Goal: Communication & Community: Answer question/provide support

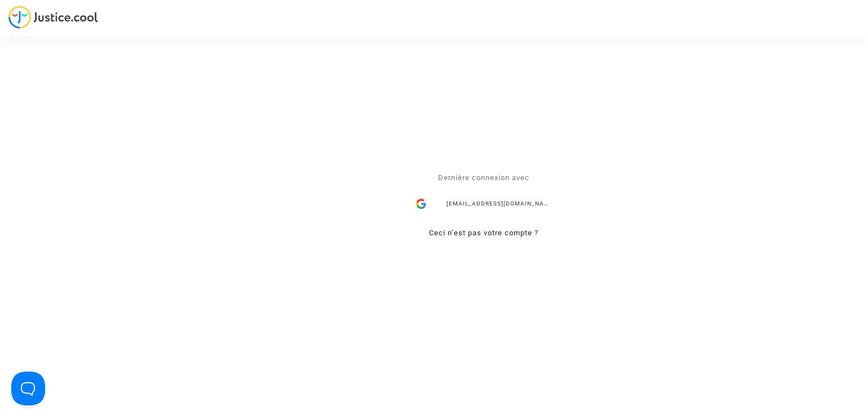
click at [467, 205] on div "mdetastes.avocat@gmail.com" at bounding box center [483, 204] width 147 height 23
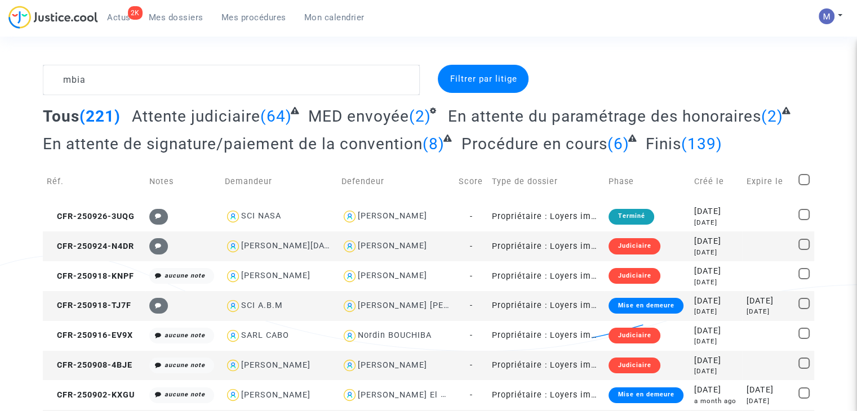
type textarea "mbia"
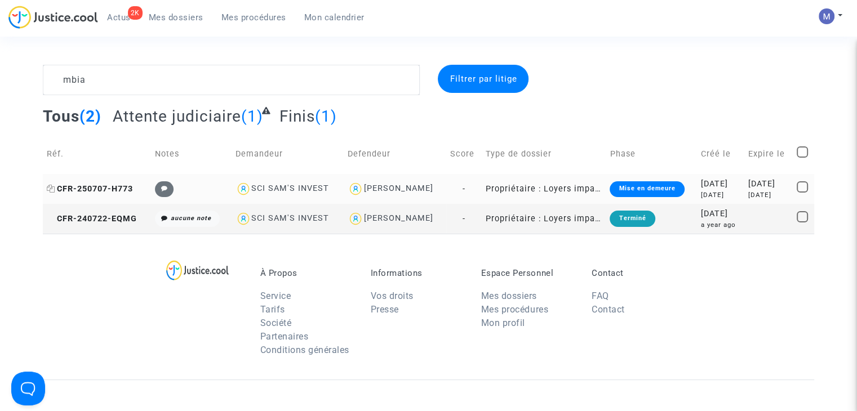
click at [109, 186] on span "CFR-250707-H773" at bounding box center [90, 189] width 86 height 10
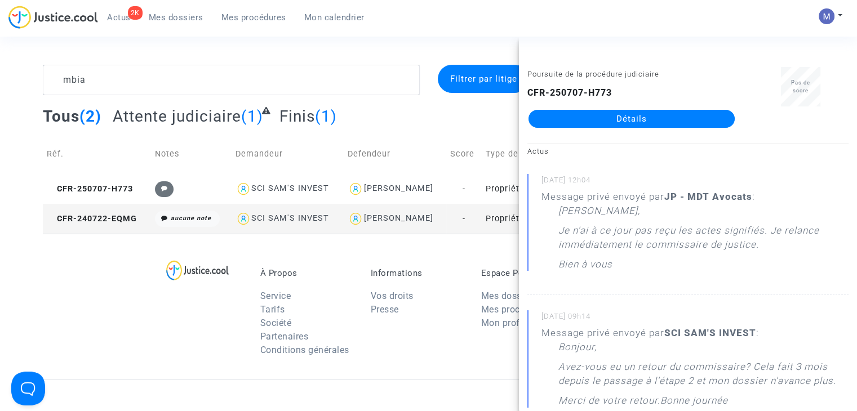
click at [606, 130] on div "Poursuite de la procédure judiciaire CFR-250707-H773 Détails" at bounding box center [631, 102] width 225 height 71
click at [605, 123] on link "Détails" at bounding box center [632, 119] width 206 height 18
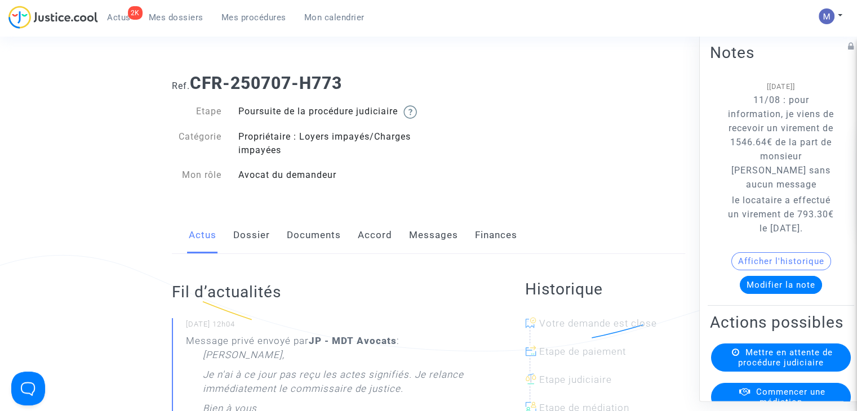
click at [426, 247] on link "Messages" at bounding box center [433, 235] width 49 height 37
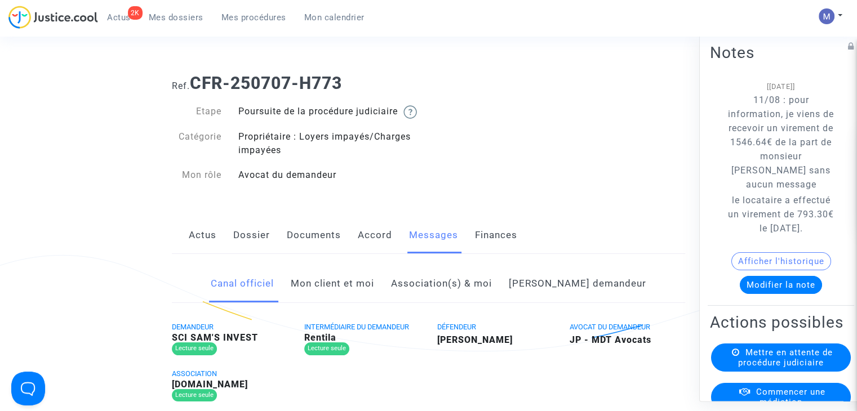
click at [349, 300] on link "Mon client et moi" at bounding box center [332, 283] width 83 height 37
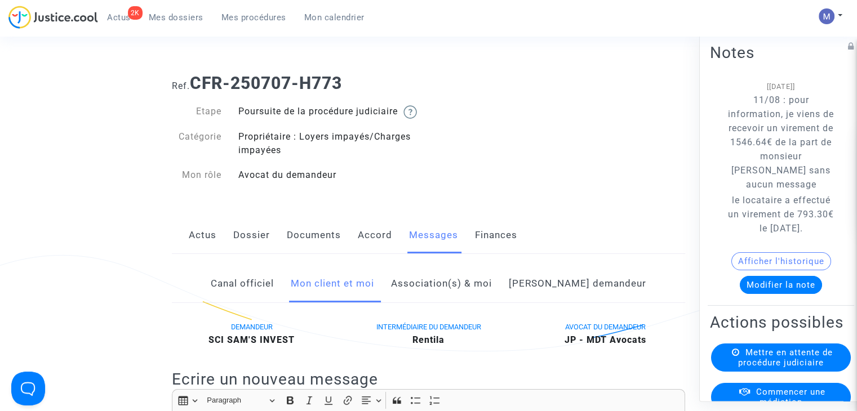
scroll to position [225, 0]
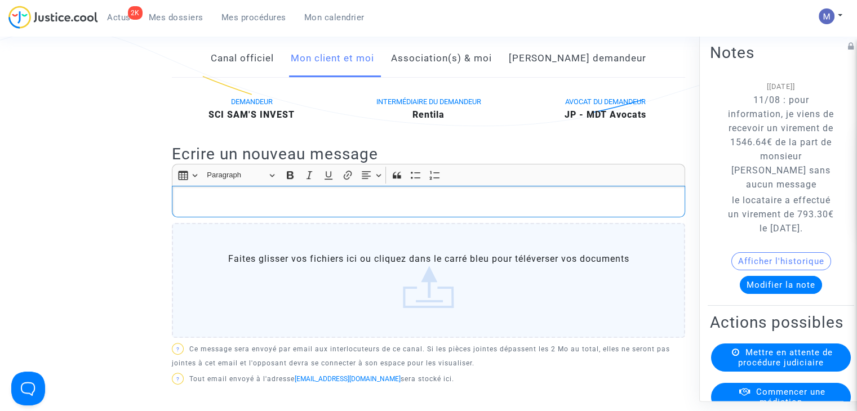
click at [211, 205] on div "Rich Text Editor, main" at bounding box center [429, 202] width 514 height 32
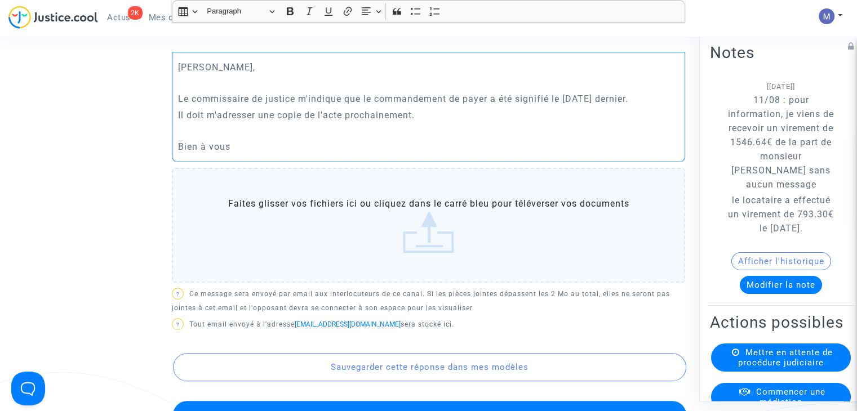
scroll to position [451, 0]
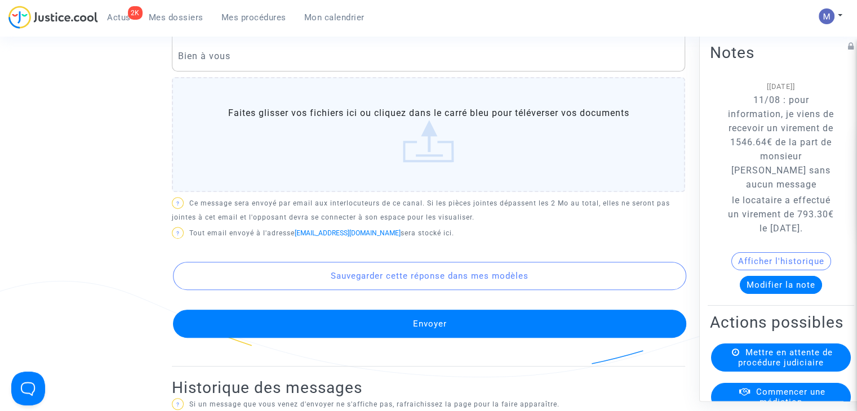
click at [410, 338] on button "Envoyer" at bounding box center [430, 324] width 514 height 28
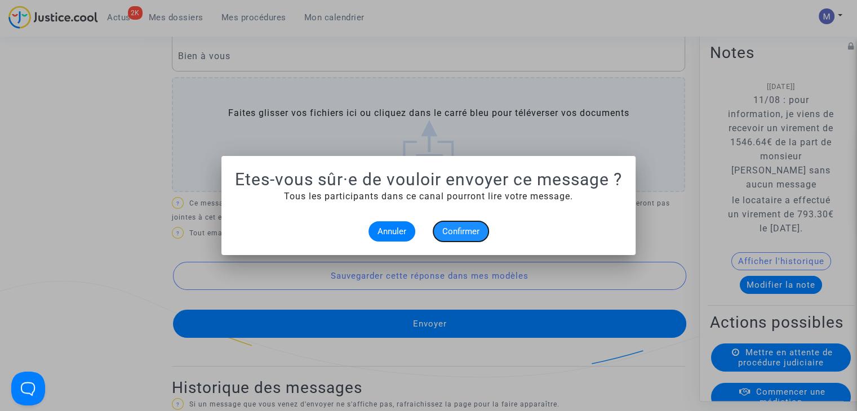
click at [455, 234] on span "Confirmer" at bounding box center [460, 232] width 37 height 10
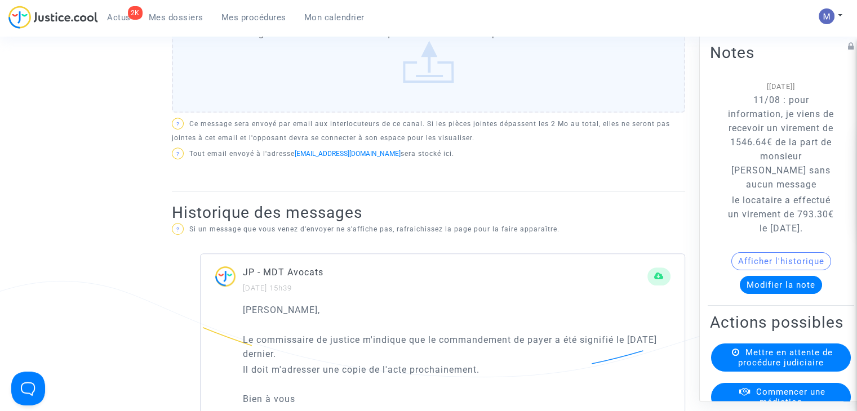
click at [753, 294] on button "Modifier la note" at bounding box center [781, 285] width 82 height 18
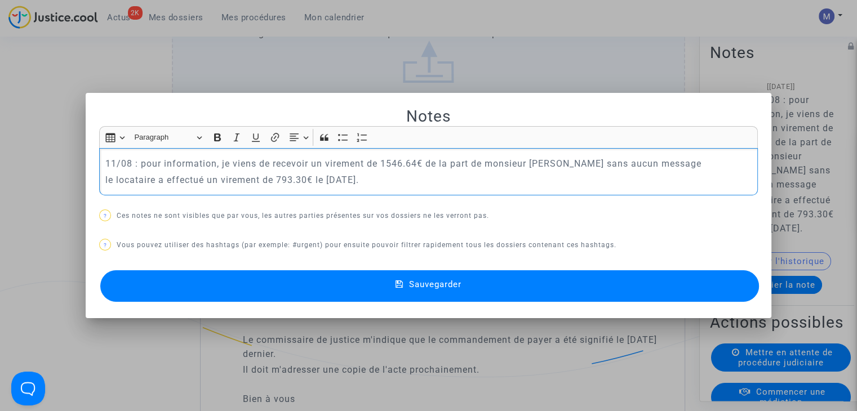
scroll to position [0, 0]
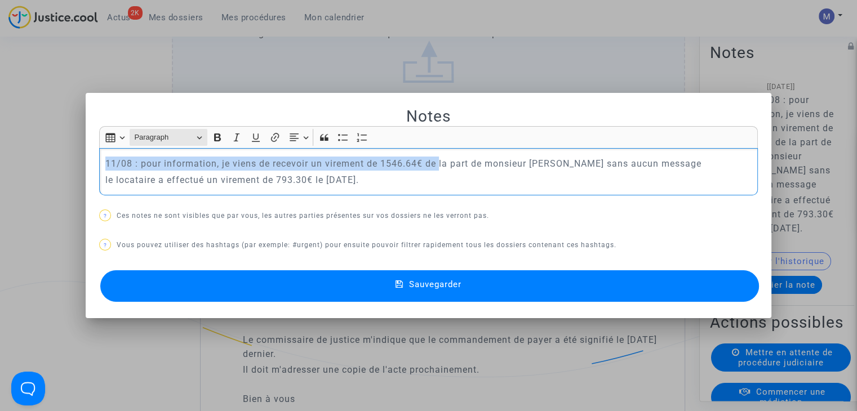
drag, startPoint x: 437, startPoint y: 161, endPoint x: 196, endPoint y: 140, distance: 242.2
click at [94, 115] on mat-dialog-container "Notes Rich Text Editor Insert table Insert table Heading Paragraph Paragraph He…" at bounding box center [429, 206] width 686 height 226
drag, startPoint x: 414, startPoint y: 185, endPoint x: 59, endPoint y: 130, distance: 359.4
click at [59, 130] on div "Notes Rich Text Editor Insert table Insert table Heading Paragraph Paragraph He…" at bounding box center [428, 205] width 857 height 411
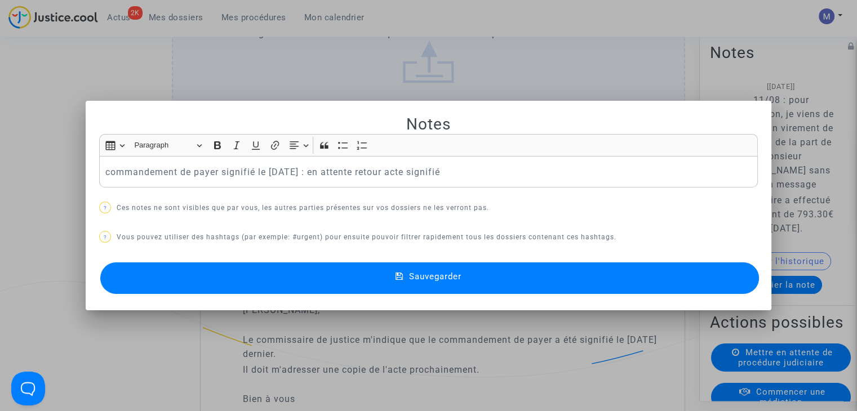
click at [444, 286] on button "Sauvegarder" at bounding box center [429, 279] width 659 height 32
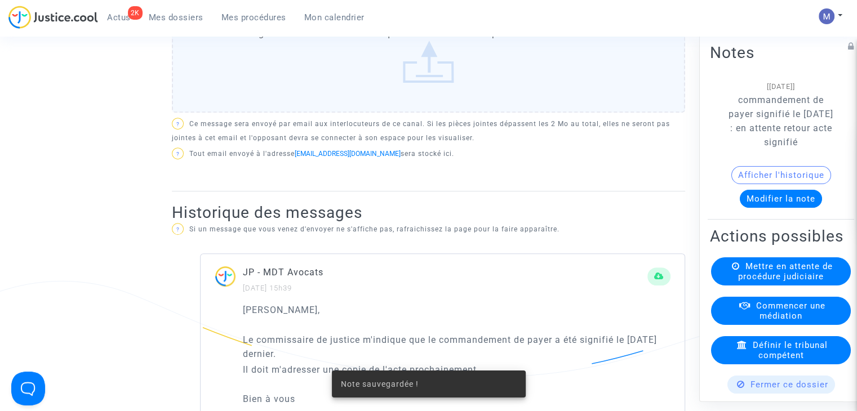
drag, startPoint x: 179, startPoint y: 12, endPoint x: 174, endPoint y: 5, distance: 8.9
click at [179, 12] on span "Mes dossiers" at bounding box center [176, 17] width 55 height 10
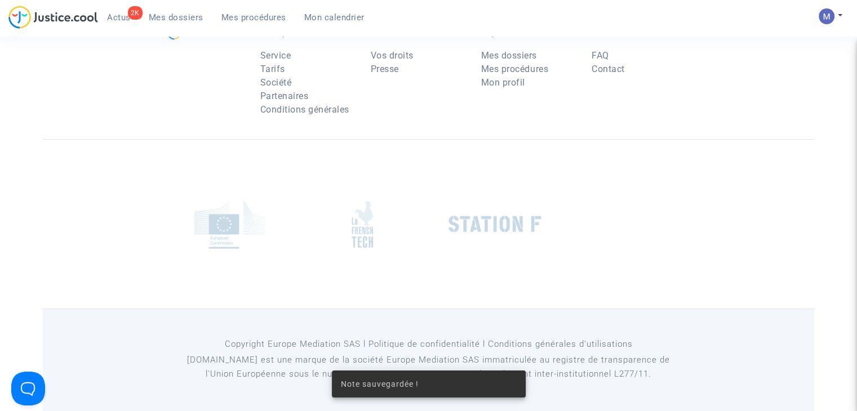
scroll to position [113, 0]
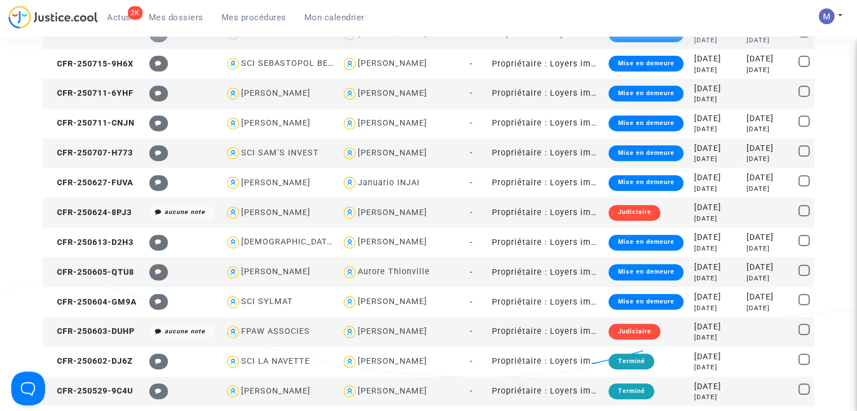
click at [178, 12] on span "Mes dossiers" at bounding box center [176, 17] width 55 height 10
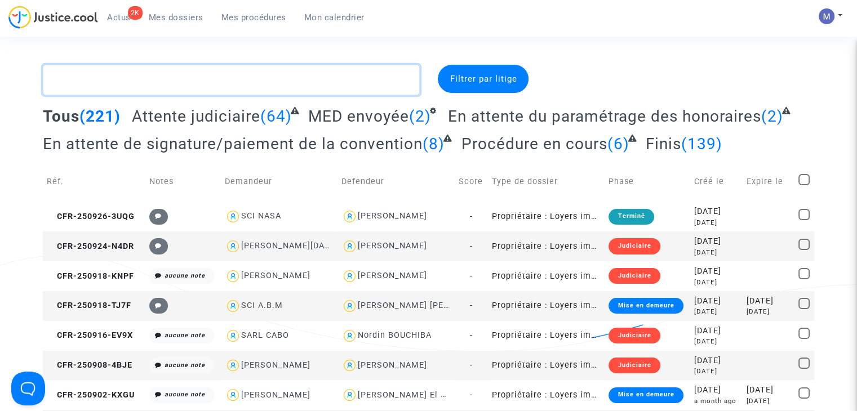
click at [117, 72] on textarea at bounding box center [231, 80] width 377 height 30
paste textarea "CFR-241208-KRYH"
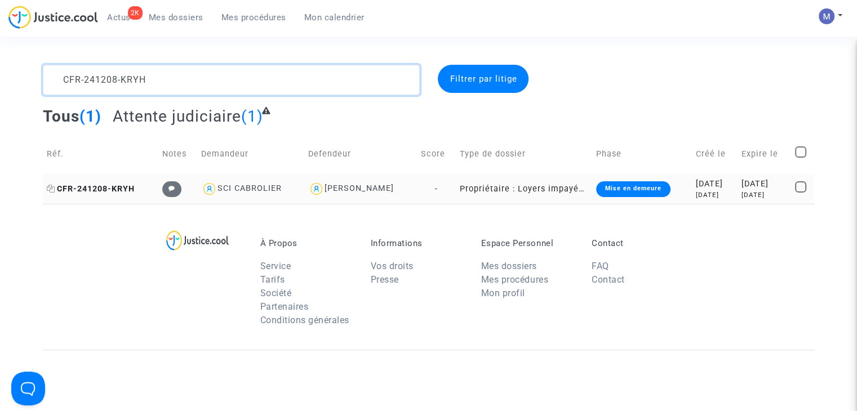
type textarea "CFR-241208-KRYH"
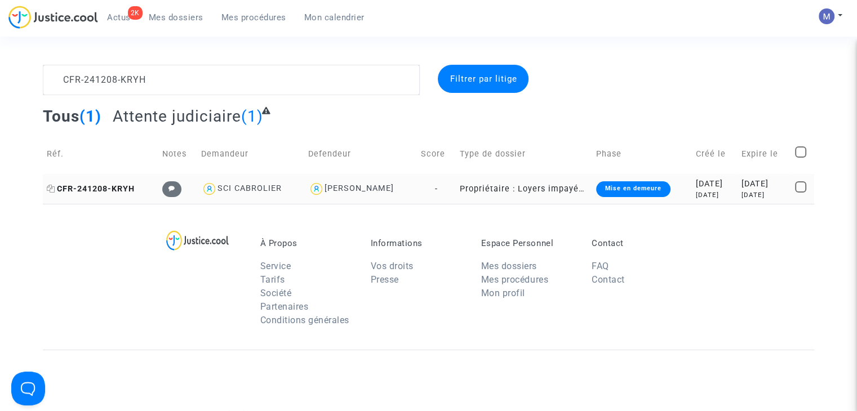
click at [125, 187] on span "CFR-241208-KRYH" at bounding box center [91, 189] width 88 height 10
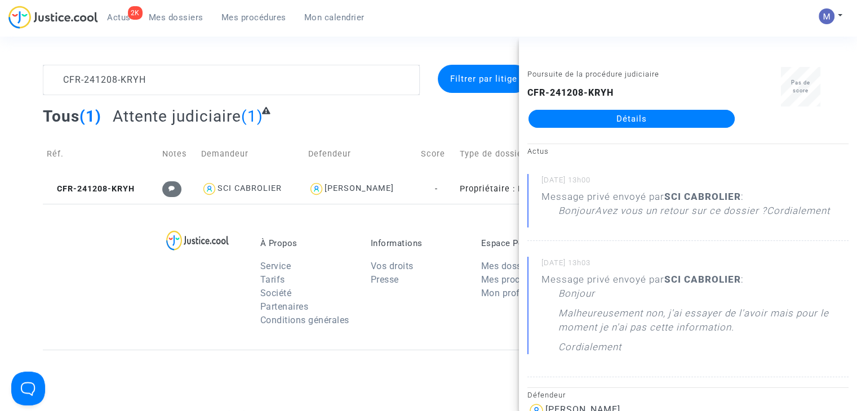
click at [656, 122] on link "Détails" at bounding box center [632, 119] width 206 height 18
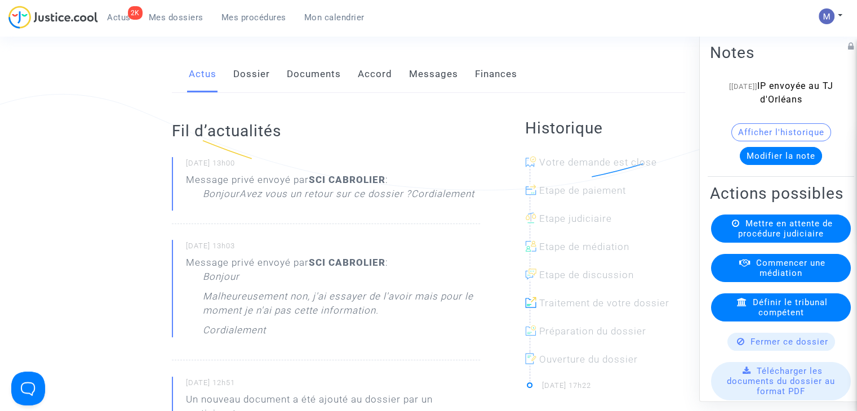
scroll to position [169, 0]
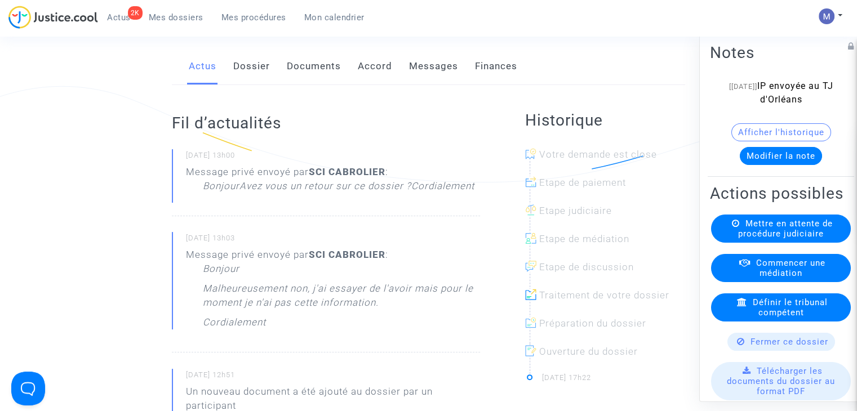
click at [419, 83] on link "Messages" at bounding box center [433, 66] width 49 height 37
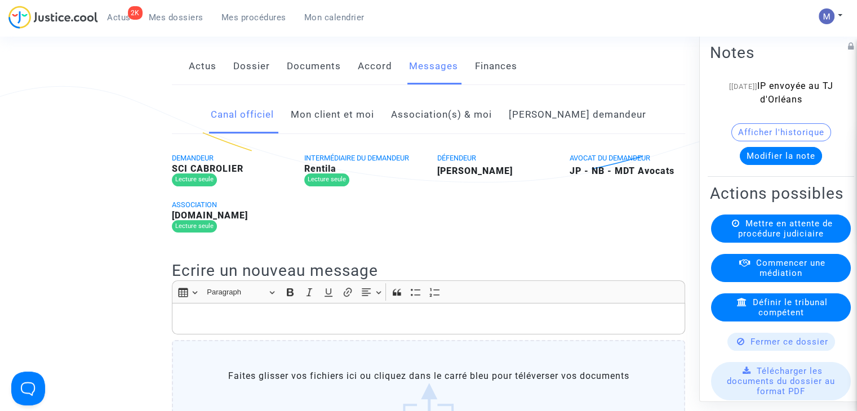
click at [349, 132] on link "Mon client et moi" at bounding box center [332, 114] width 83 height 37
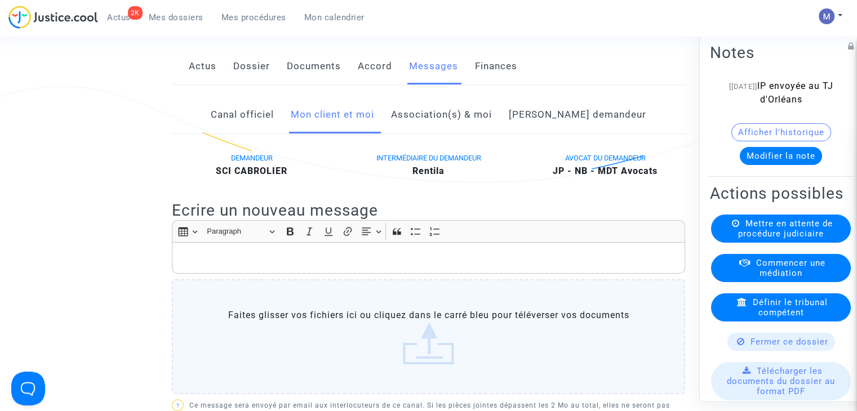
scroll to position [282, 0]
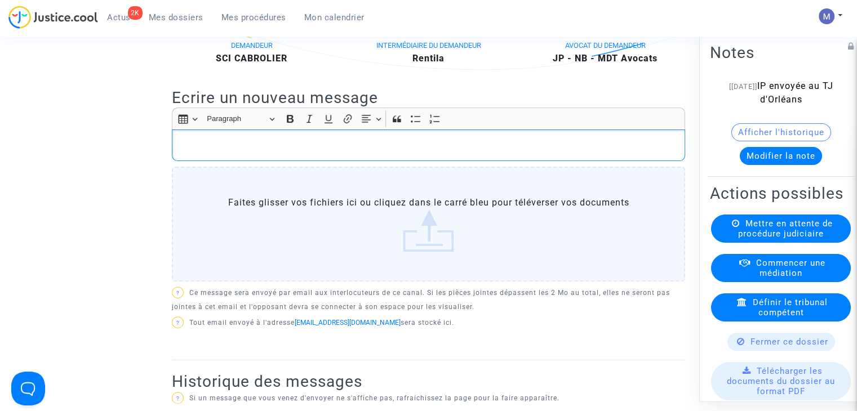
click at [199, 153] on p "Rich Text Editor, main" at bounding box center [429, 146] width 502 height 14
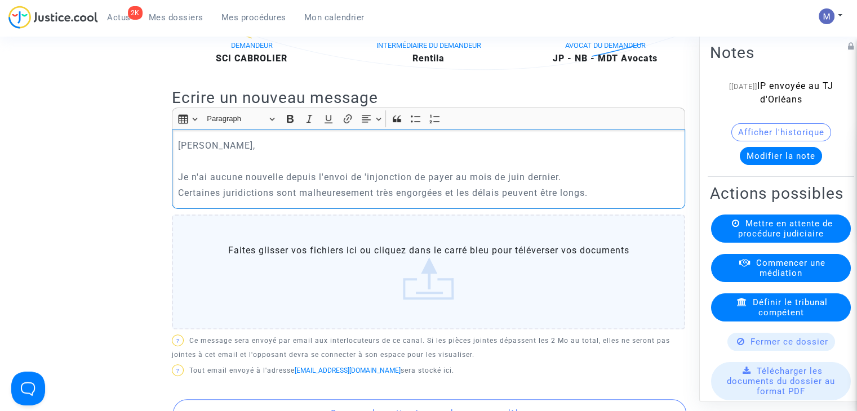
click at [314, 200] on p "Certaines juridictions sont malheuresement très engorgées et les délais peuvent…" at bounding box center [429, 193] width 502 height 14
click at [625, 209] on div "[PERSON_NAME] Monsieur, Je n'ai aucune nouvelle depuis l'envoi de 'injonction d…" at bounding box center [429, 169] width 514 height 79
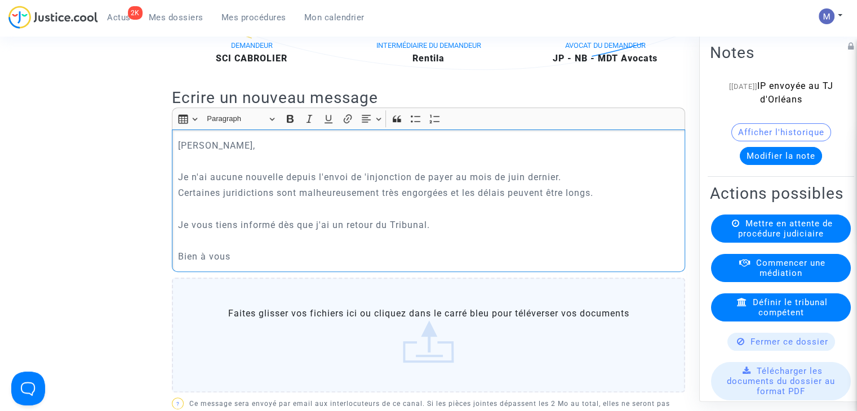
click at [367, 184] on p "Je n'ai aucune nouvelle depuis l'envoi de 'injonction de payer au mois de juin …" at bounding box center [429, 177] width 502 height 14
click at [554, 184] on p "Je n'ai aucune nouvelle depuis l'envoi de l'injonction de payer au mois de juin…" at bounding box center [429, 177] width 502 height 14
click at [597, 184] on p "Je n'ai aucune nouvelle depuis l'envoi de l'injonction de payer au mois de juin…" at bounding box center [429, 177] width 502 height 14
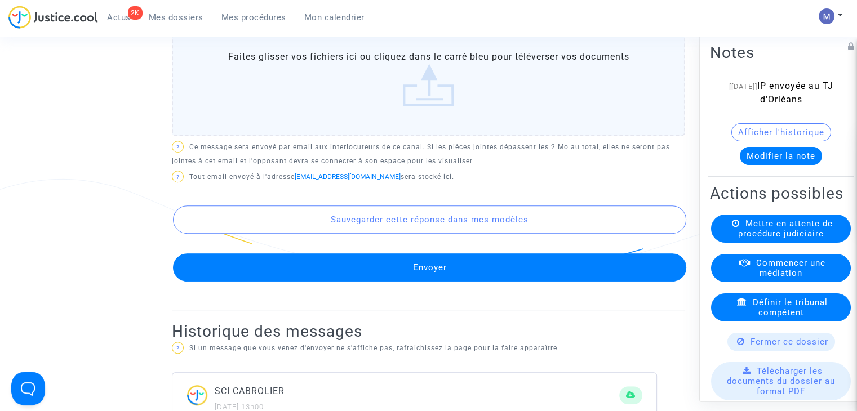
scroll to position [564, 0]
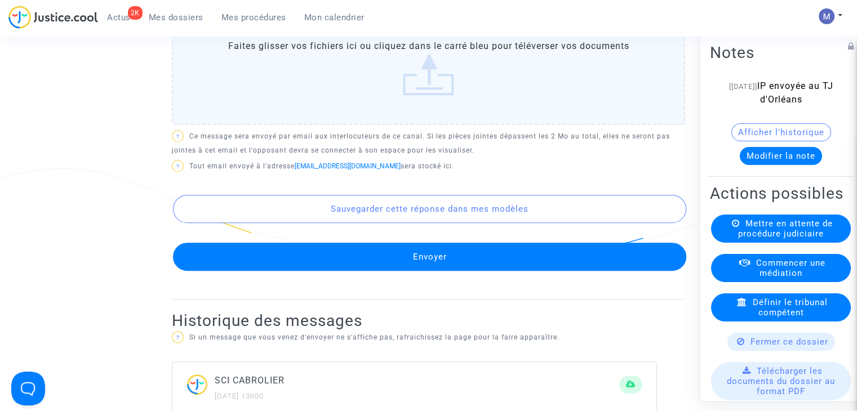
click at [449, 269] on button "Envoyer" at bounding box center [430, 257] width 514 height 28
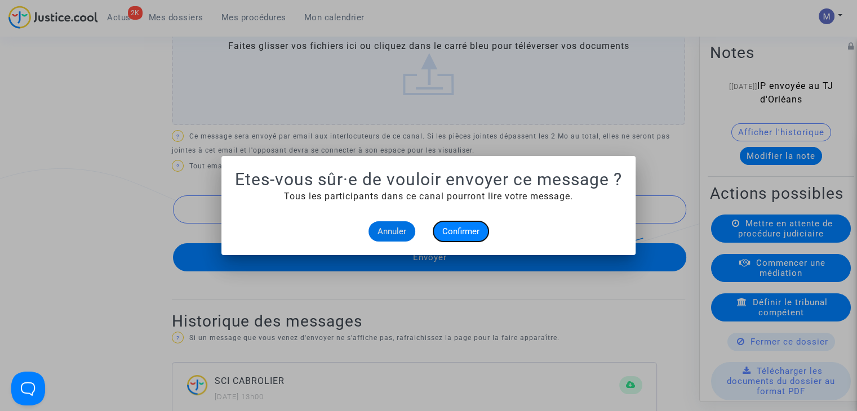
click at [458, 231] on span "Confirmer" at bounding box center [460, 232] width 37 height 10
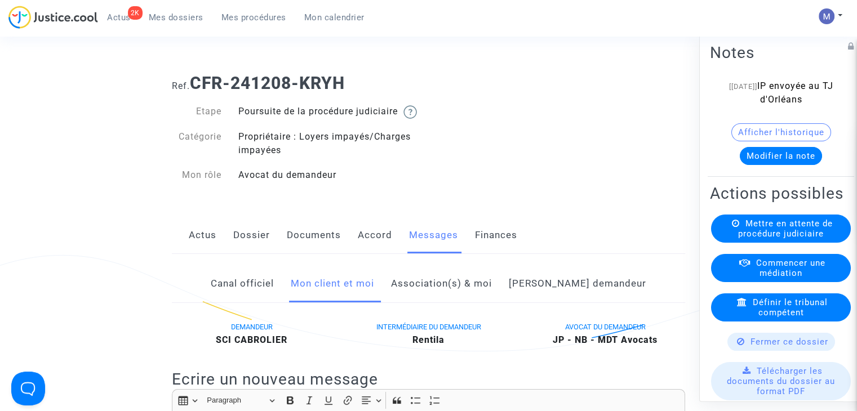
scroll to position [564, 0]
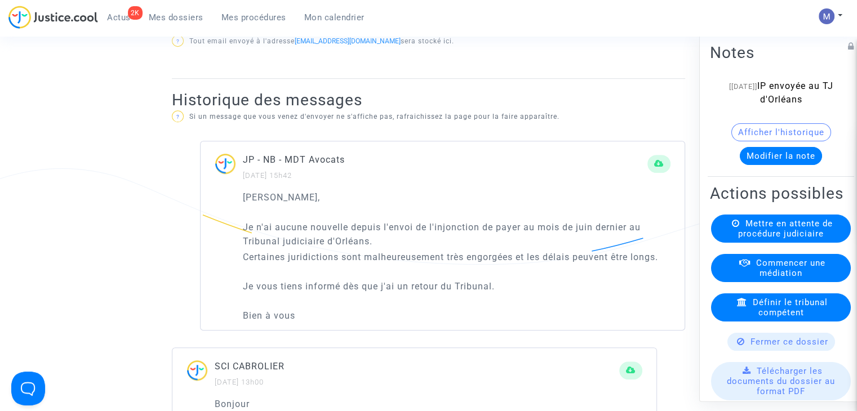
click at [162, 19] on span "Mes dossiers" at bounding box center [176, 17] width 55 height 10
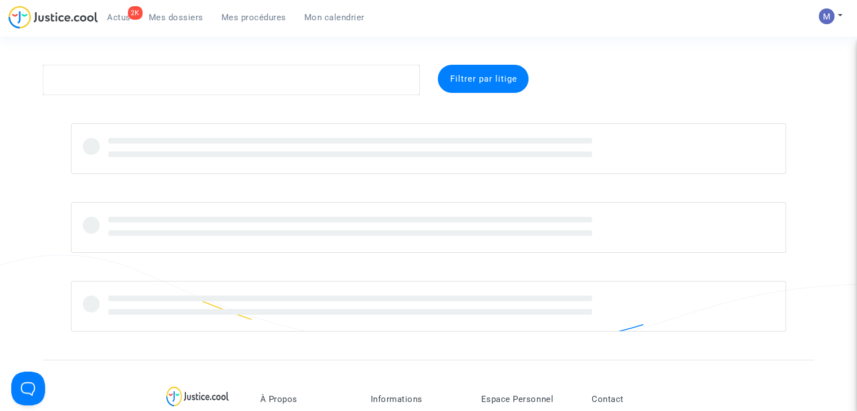
click at [161, 16] on span "Mes dossiers" at bounding box center [176, 17] width 55 height 10
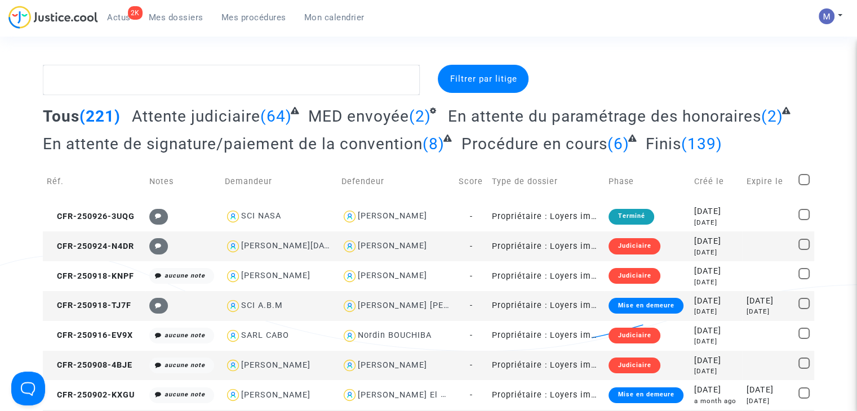
click at [227, 116] on span "Attente judiciaire" at bounding box center [196, 116] width 129 height 19
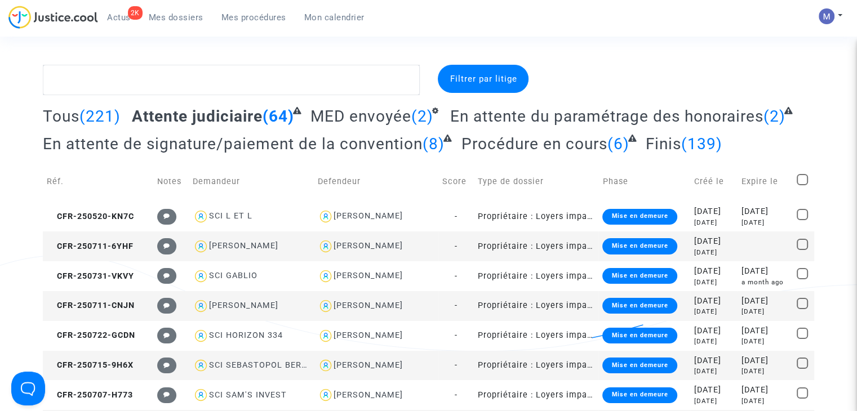
scroll to position [620, 0]
